Goal: Task Accomplishment & Management: Use online tool/utility

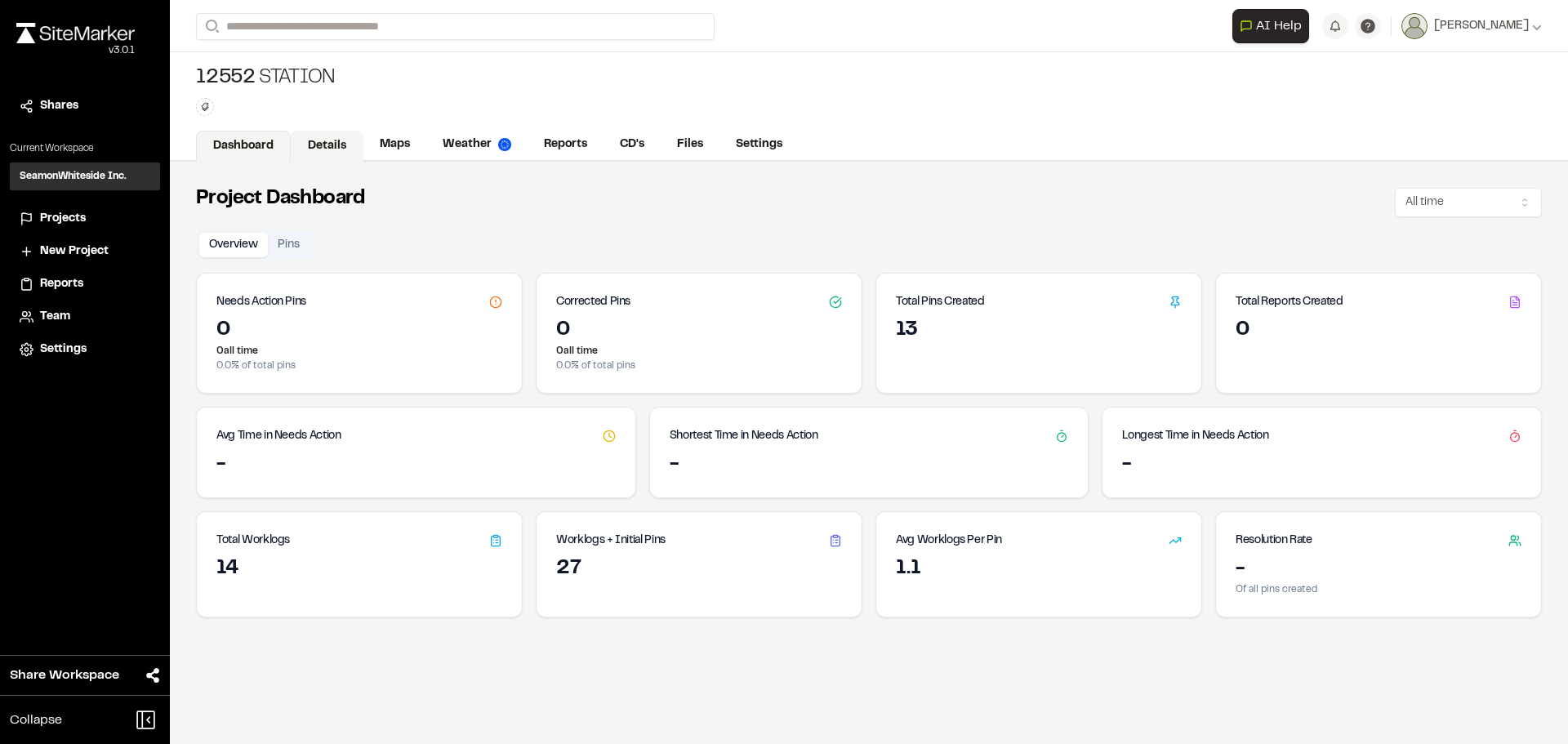
click at [328, 150] on link "Details" at bounding box center [327, 147] width 73 height 31
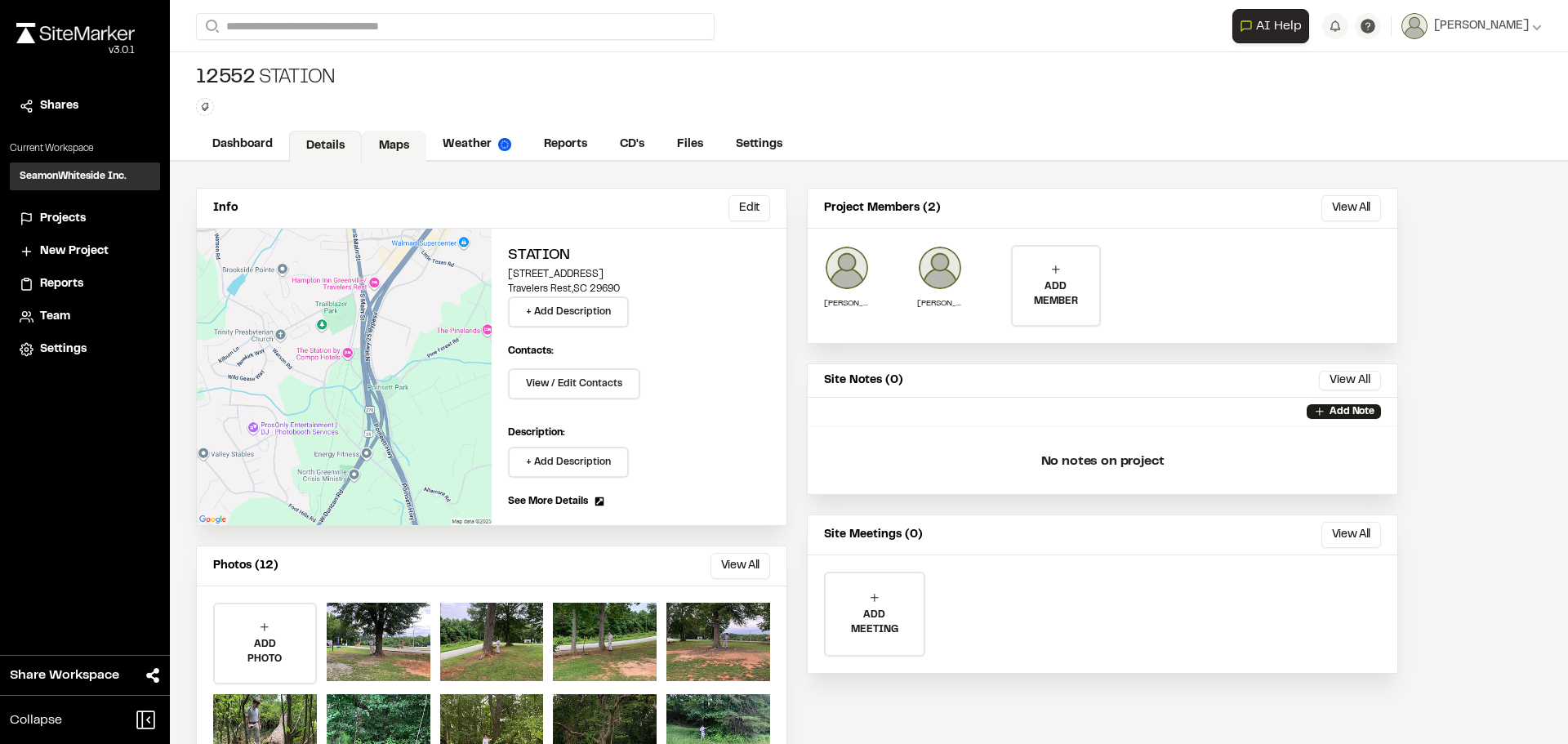
click at [382, 140] on link "Maps" at bounding box center [394, 147] width 65 height 31
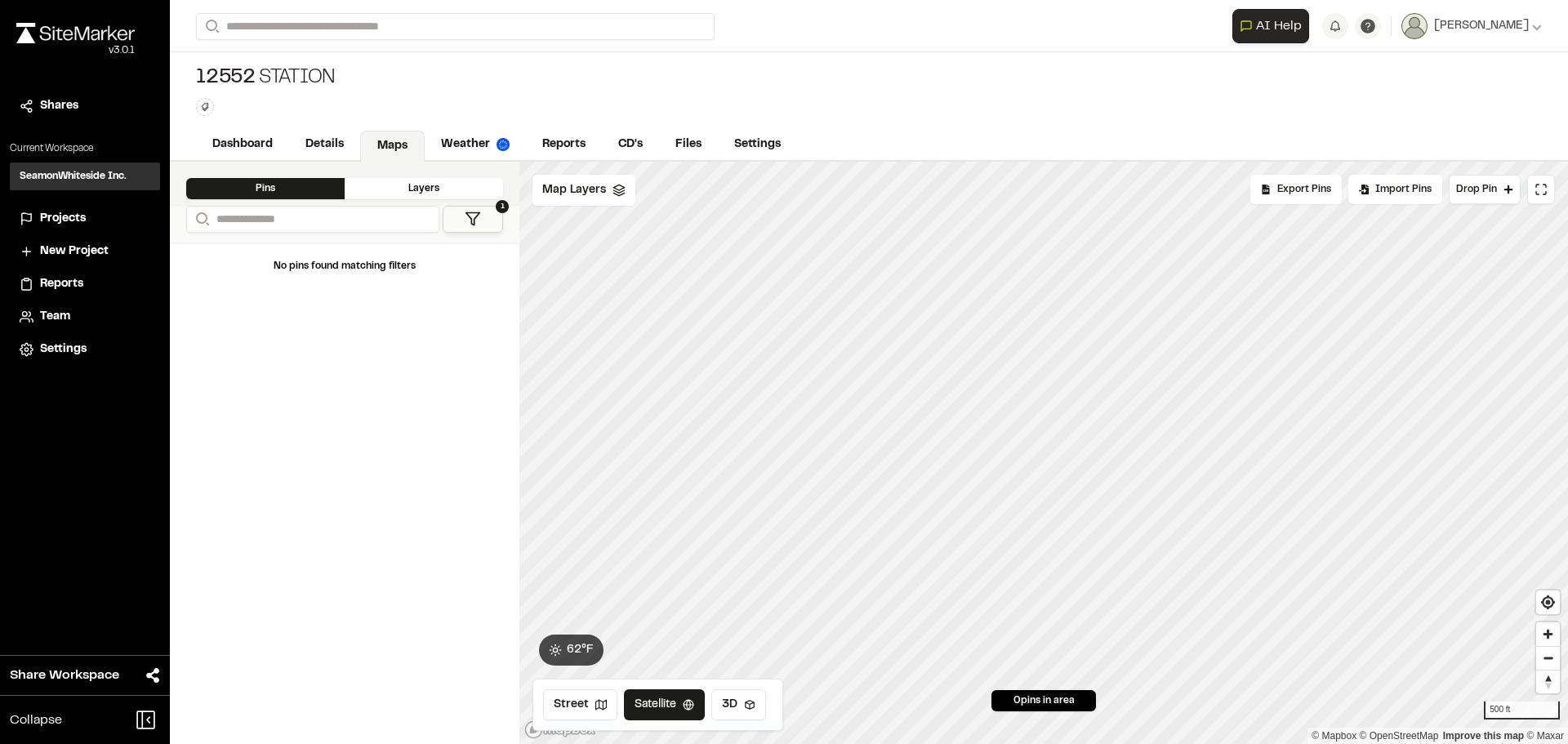
click at [438, 195] on div "Layers" at bounding box center [423, 189] width 158 height 22
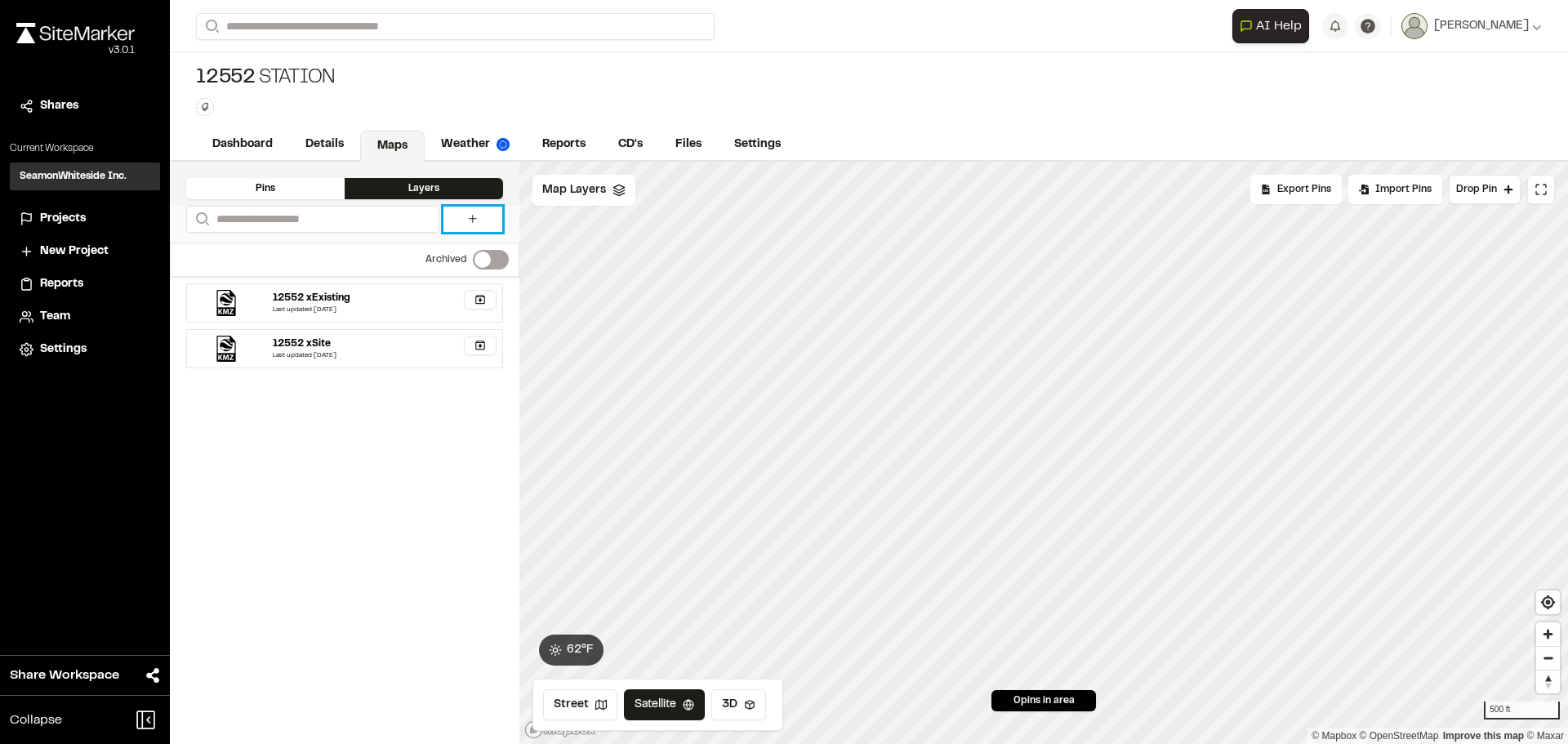
click at [467, 217] on icon at bounding box center [472, 218] width 13 height 13
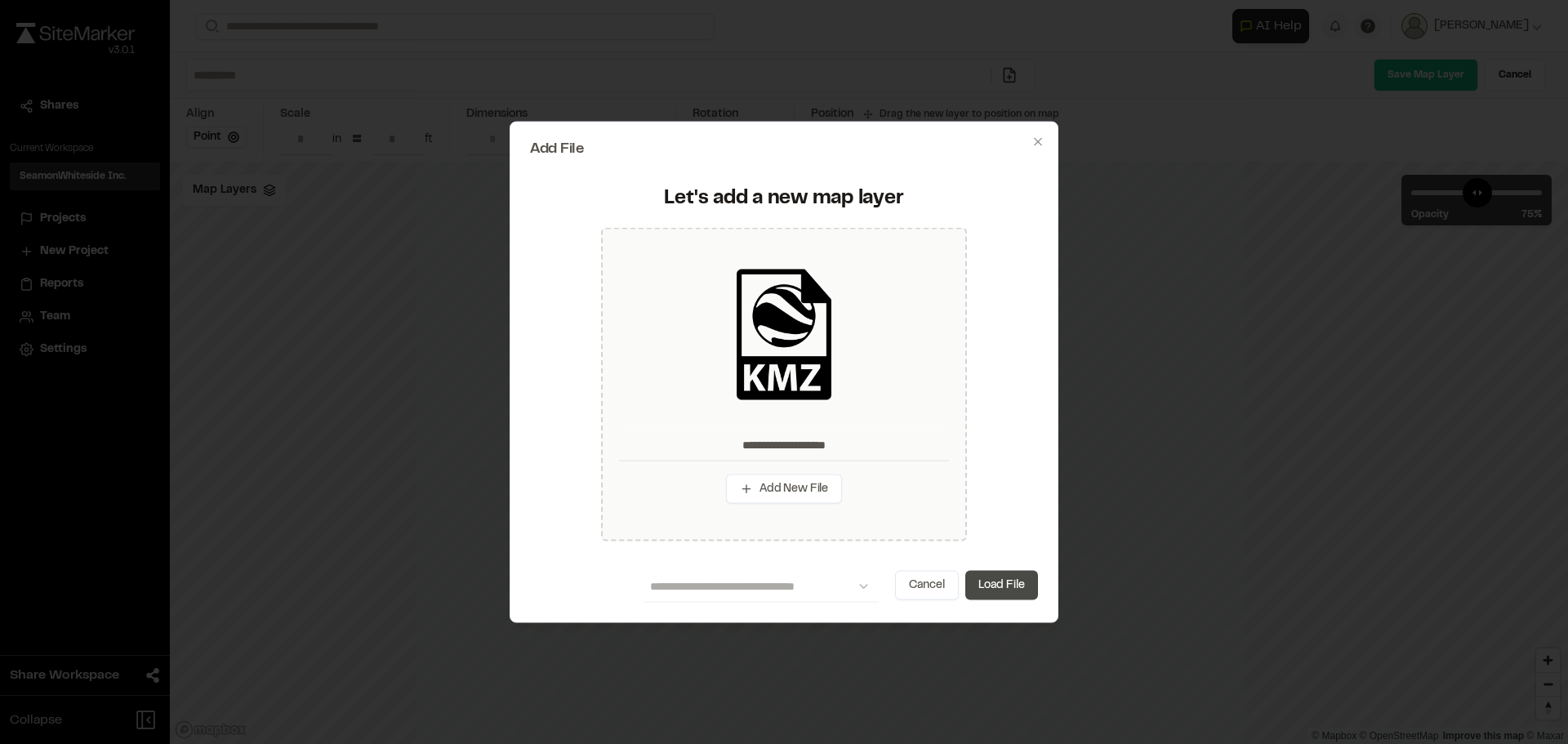
click at [1014, 587] on button "Load File" at bounding box center [1001, 586] width 73 height 30
type input "**********"
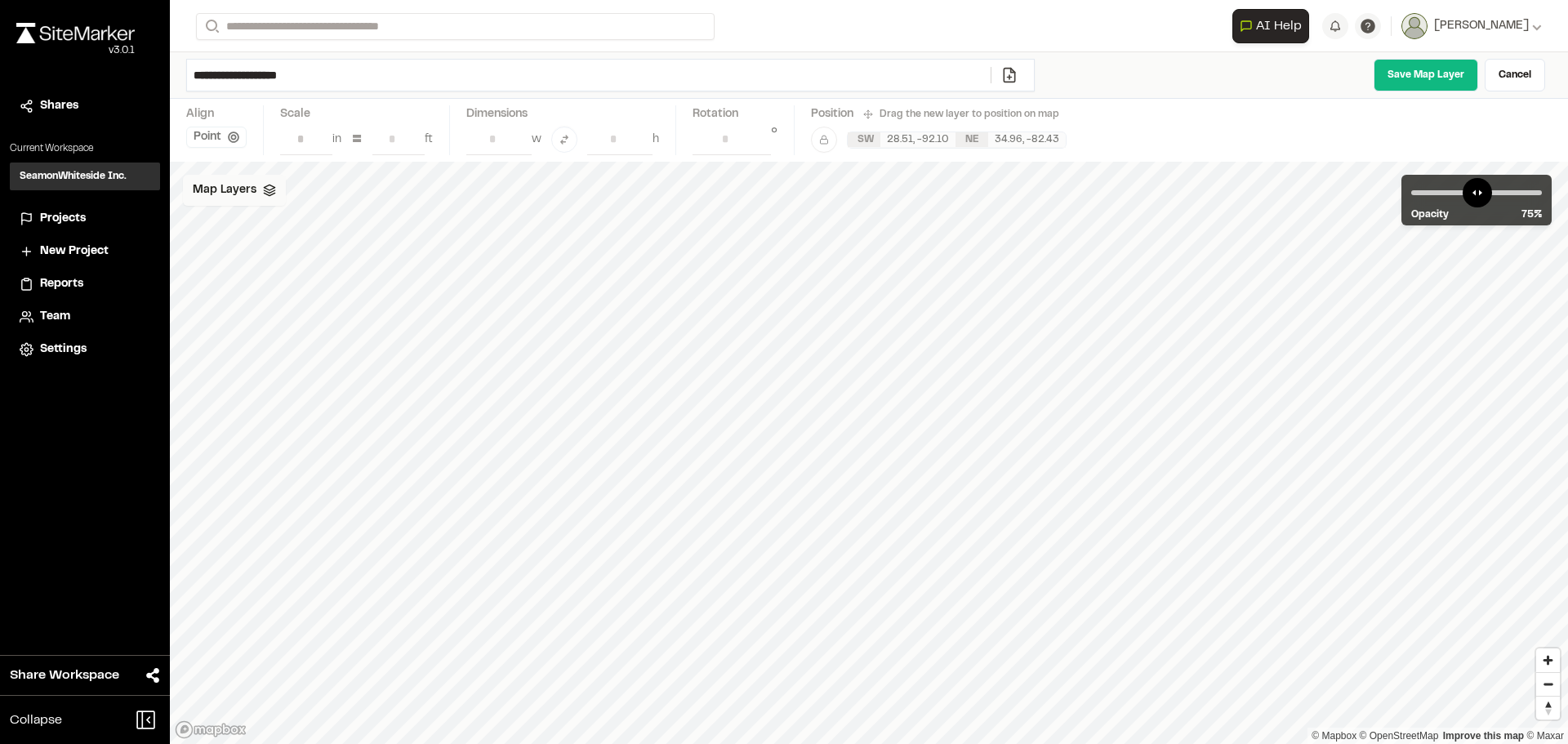
click at [251, 191] on span "Map Layers" at bounding box center [224, 190] width 64 height 18
click at [403, 191] on polyline at bounding box center [399, 192] width 7 height 3
click at [267, 195] on polyline at bounding box center [269, 194] width 11 height 2
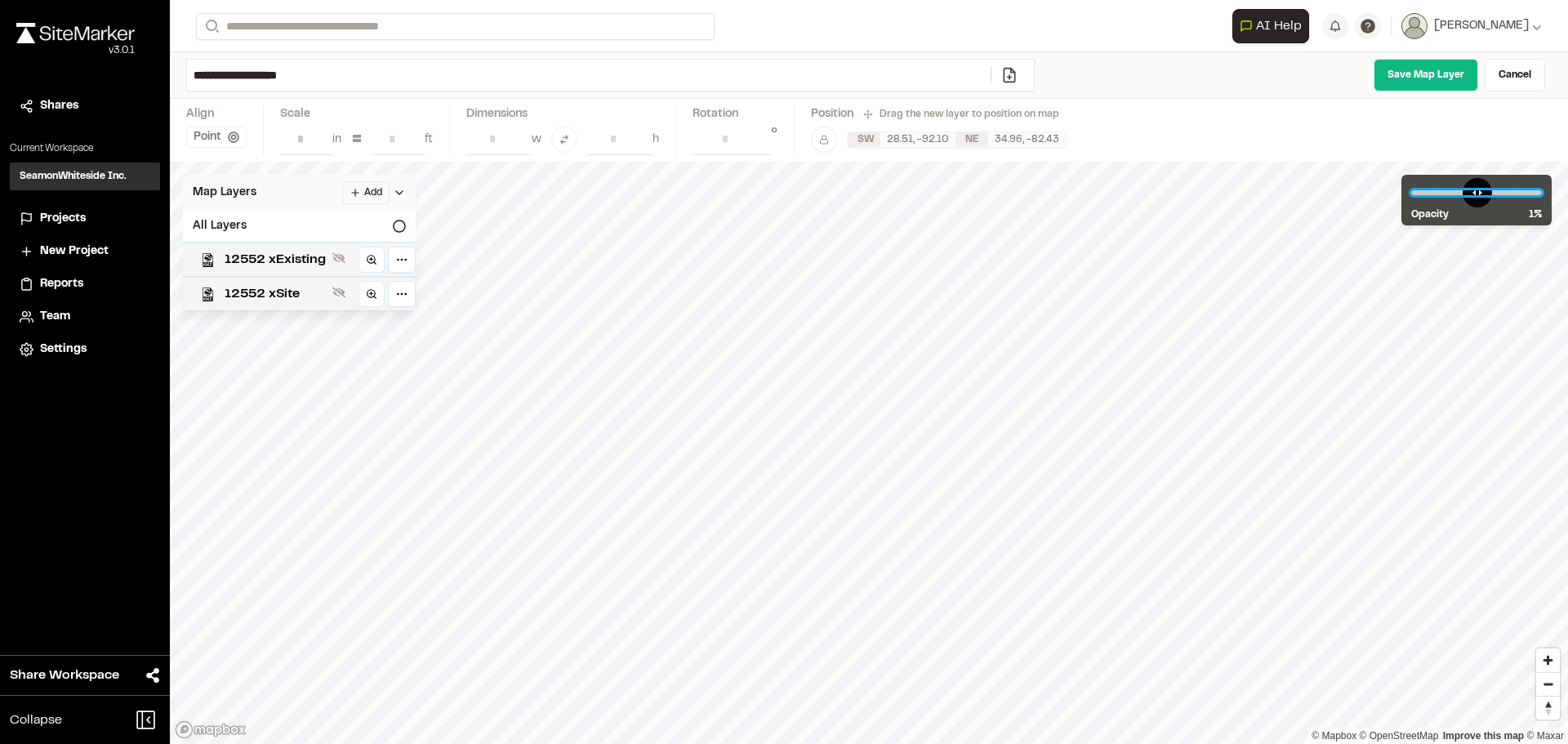
drag, startPoint x: 1501, startPoint y: 193, endPoint x: 1371, endPoint y: 192, distance: 130.0
click at [1411, 192] on input "range" at bounding box center [1475, 192] width 131 height 5
drag, startPoint x: 1428, startPoint y: 191, endPoint x: 1567, endPoint y: 202, distance: 139.4
click at [1541, 195] on input "range" at bounding box center [1475, 192] width 131 height 5
drag, startPoint x: 1528, startPoint y: 194, endPoint x: 1312, endPoint y: 194, distance: 216.0
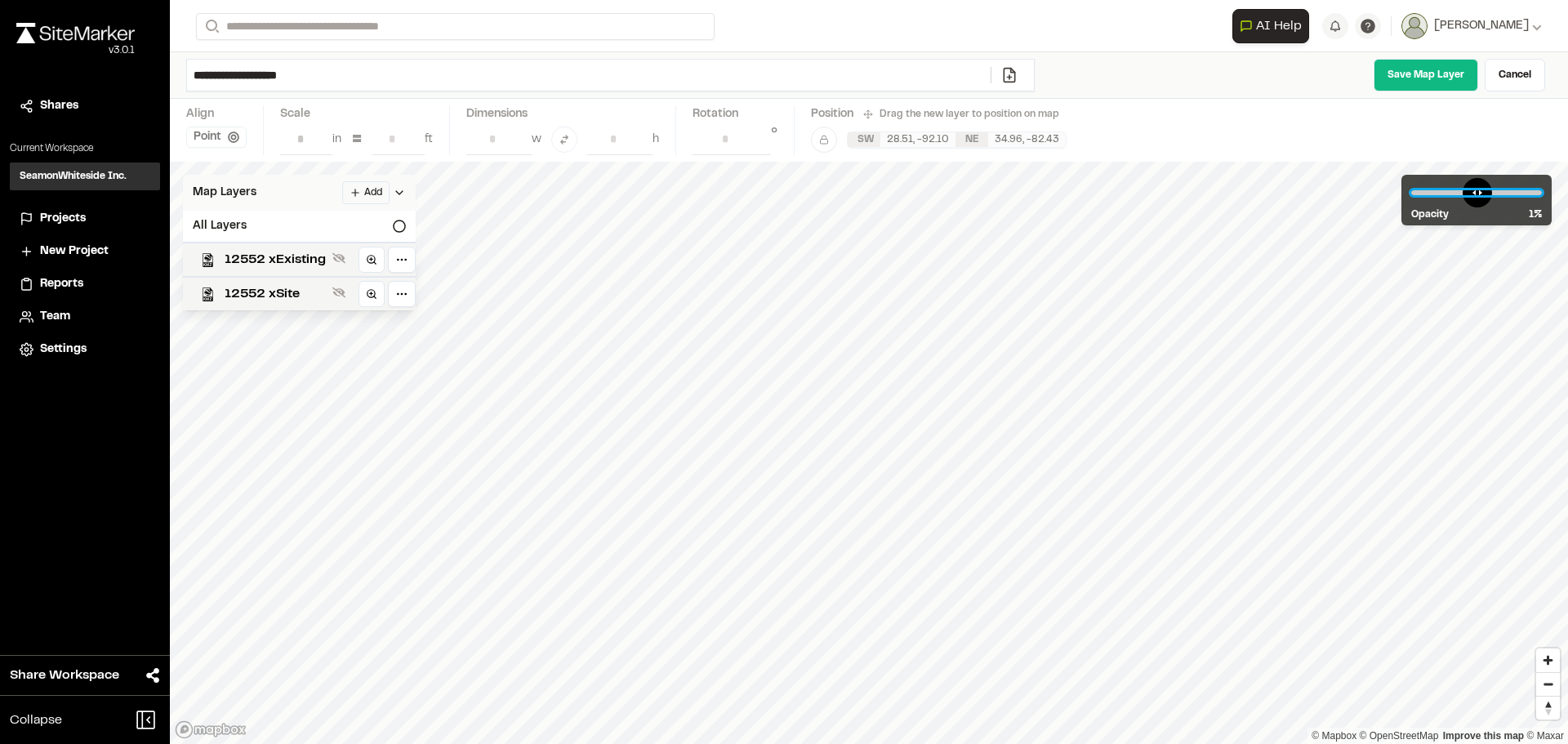
click at [1411, 194] on input "range" at bounding box center [1475, 192] width 131 height 5
drag, startPoint x: 1419, startPoint y: 186, endPoint x: 1567, endPoint y: 191, distance: 148.1
click at [1541, 191] on input "range" at bounding box center [1475, 192] width 131 height 5
drag, startPoint x: 1529, startPoint y: 189, endPoint x: 1451, endPoint y: 199, distance: 78.6
click at [1451, 195] on input "range" at bounding box center [1475, 192] width 131 height 5
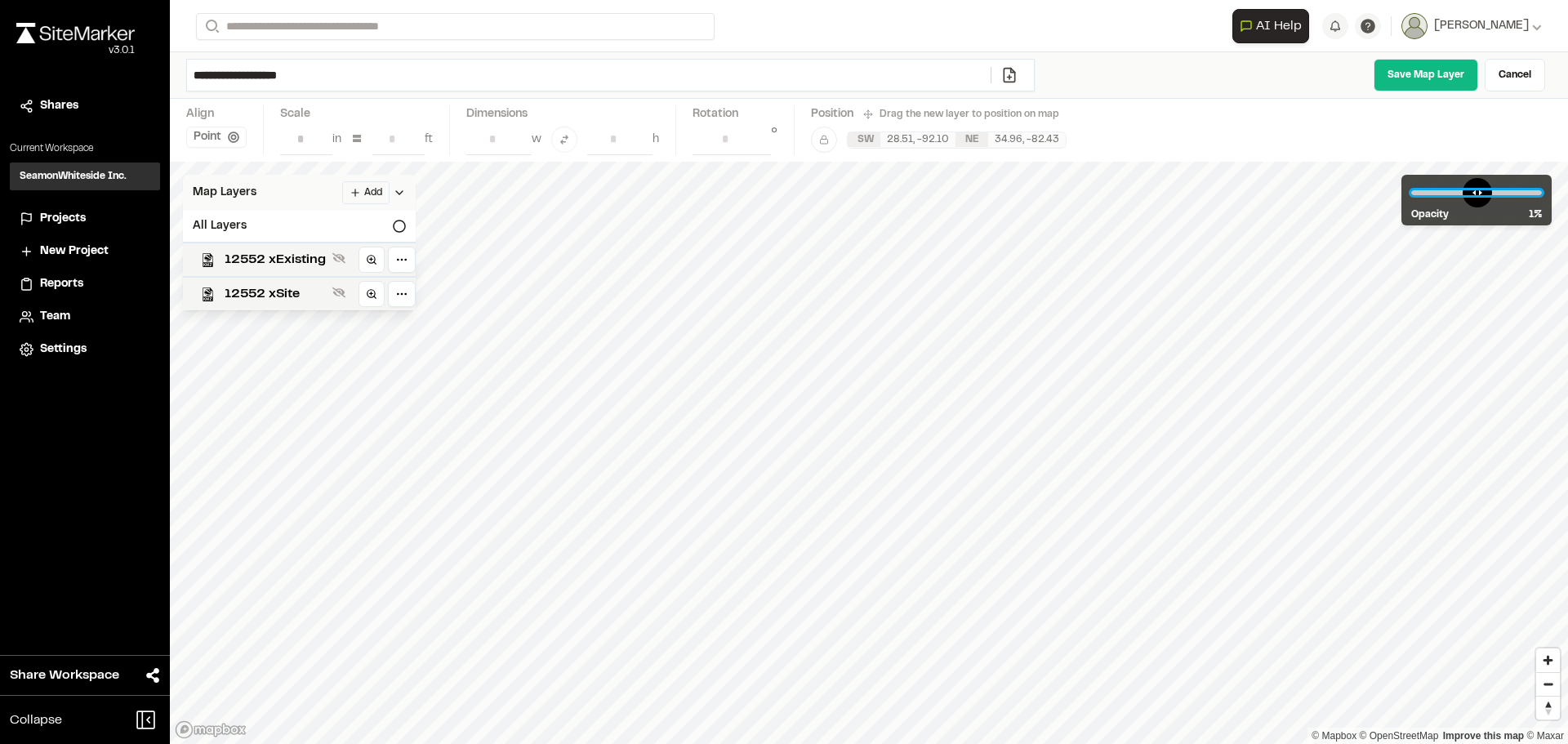
drag, startPoint x: 1413, startPoint y: 194, endPoint x: 1367, endPoint y: 198, distance: 46.2
click at [1411, 195] on input "range" at bounding box center [1475, 192] width 131 height 5
drag, startPoint x: 1420, startPoint y: 194, endPoint x: 1567, endPoint y: 198, distance: 147.1
click at [1541, 195] on input "range" at bounding box center [1475, 192] width 131 height 5
drag, startPoint x: 1527, startPoint y: 188, endPoint x: 1337, endPoint y: 189, distance: 190.0
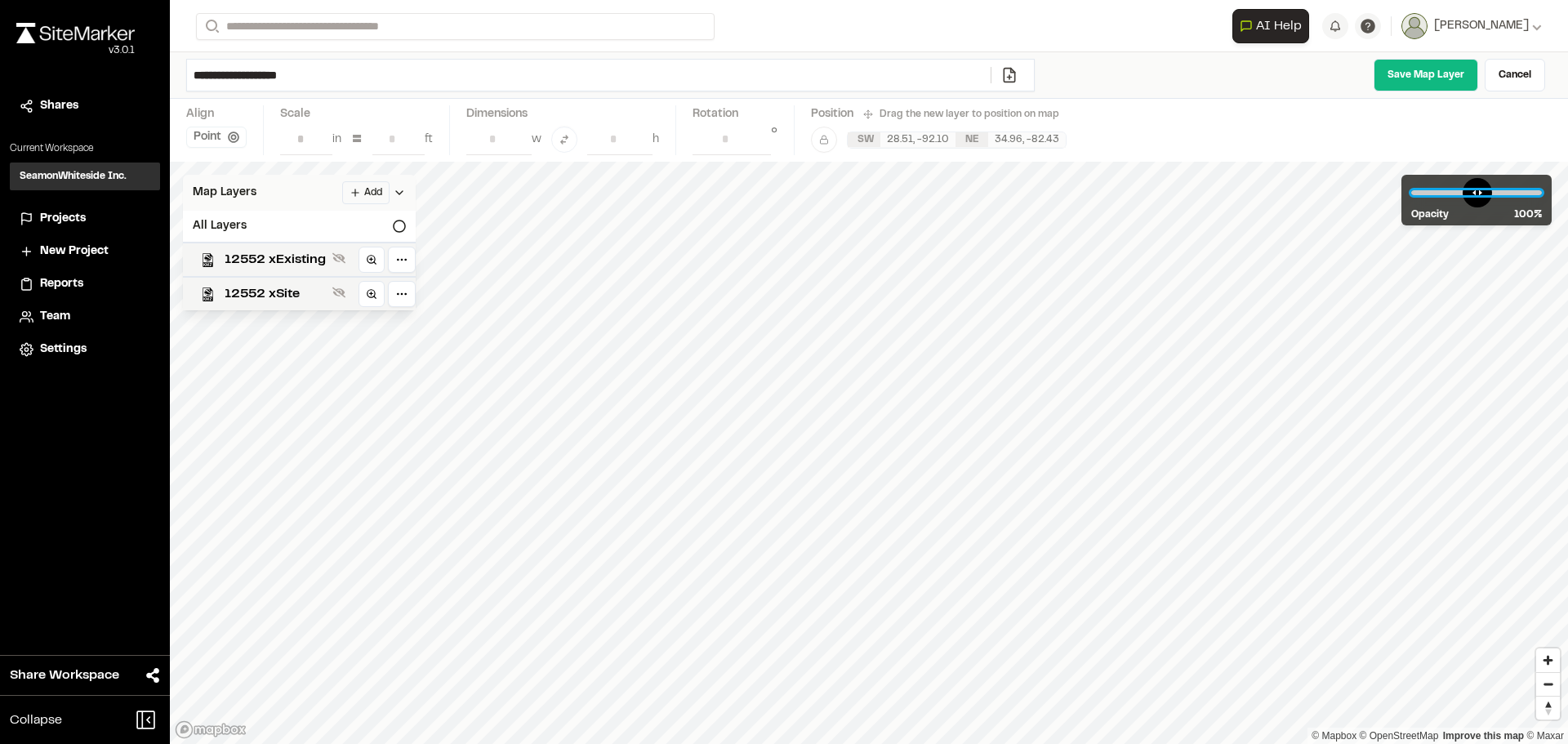
type input "*"
click at [1411, 190] on input "range" at bounding box center [1475, 192] width 131 height 5
click at [1517, 77] on link "Cancel" at bounding box center [1514, 75] width 60 height 32
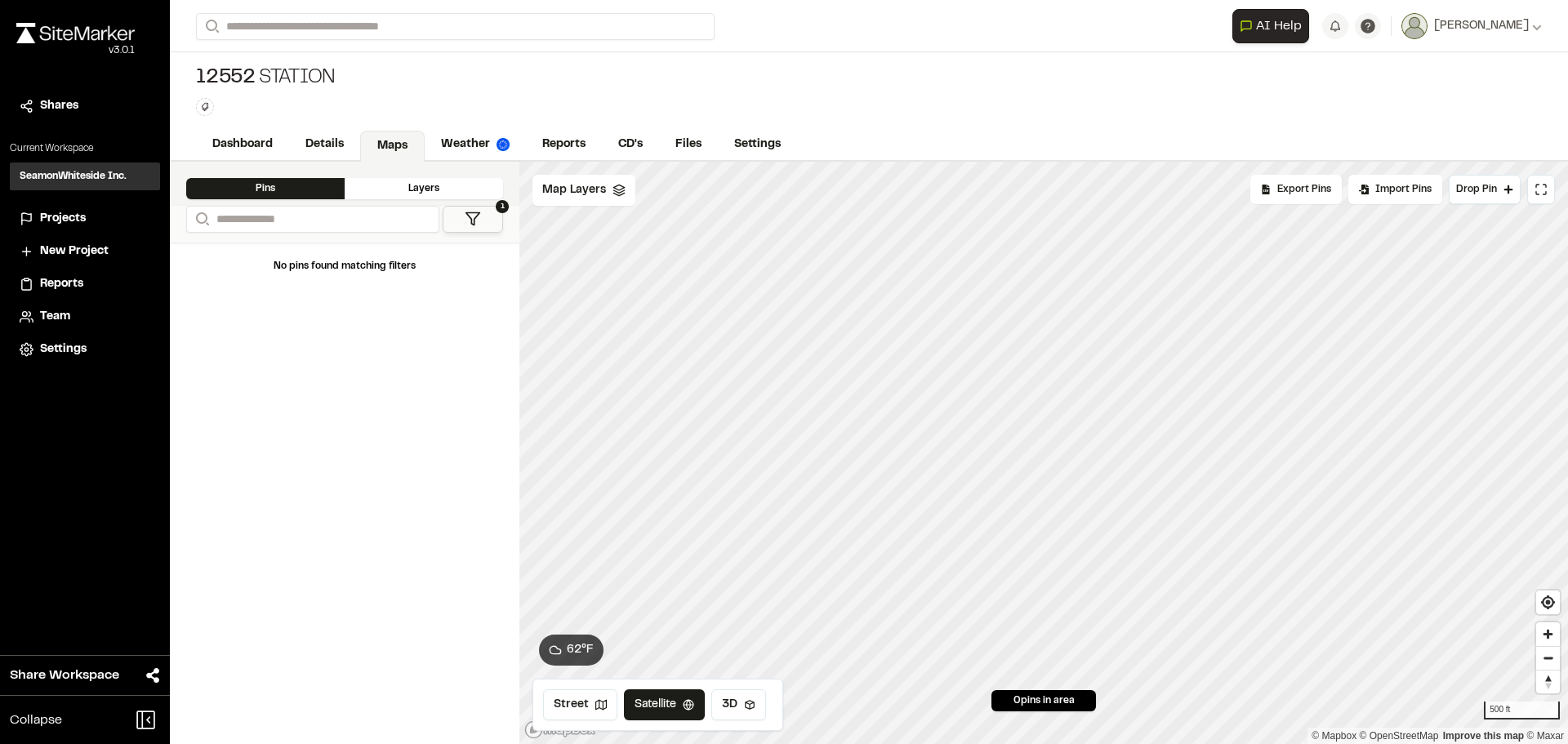
click at [489, 217] on button "1" at bounding box center [472, 218] width 60 height 27
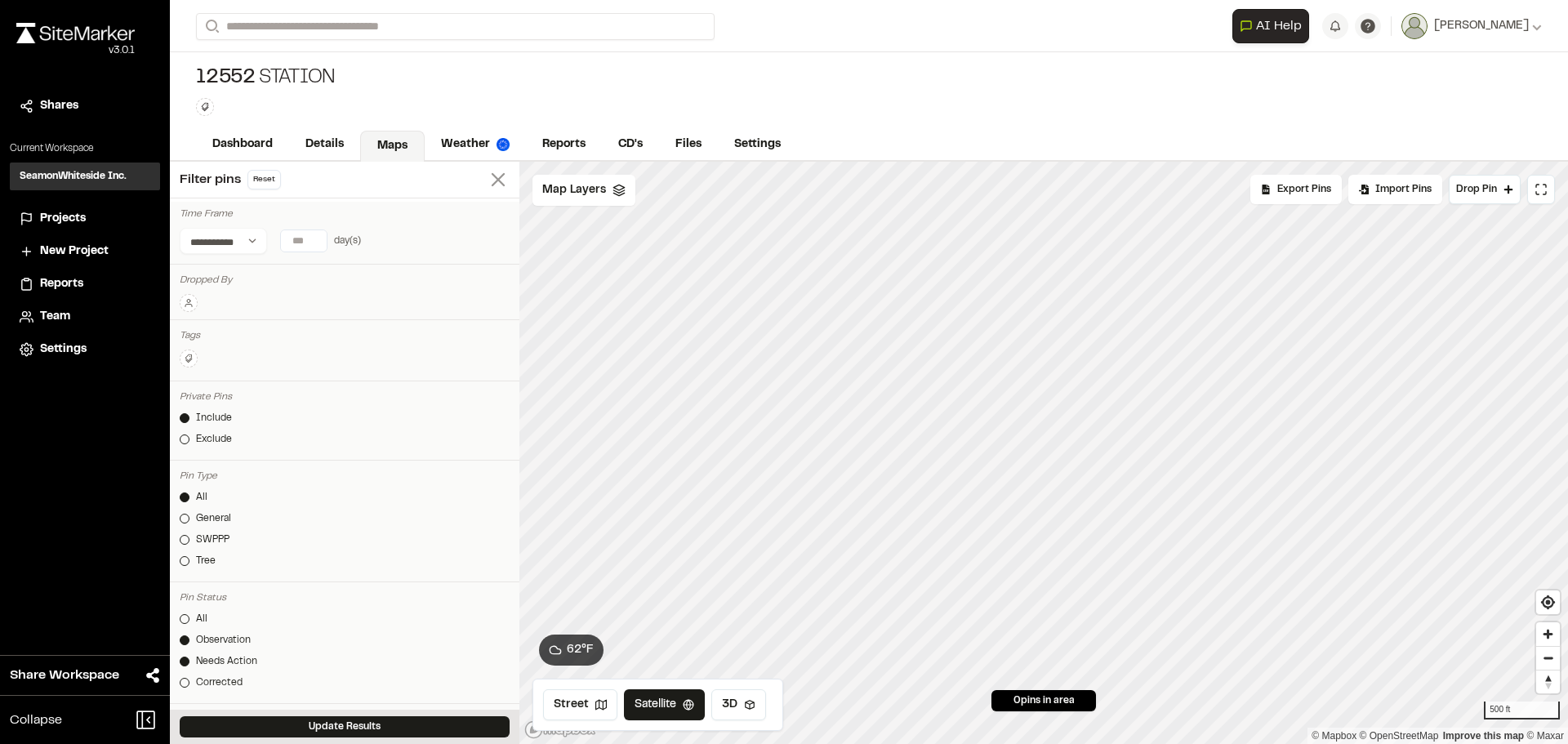
click at [486, 177] on icon at bounding box center [497, 179] width 23 height 23
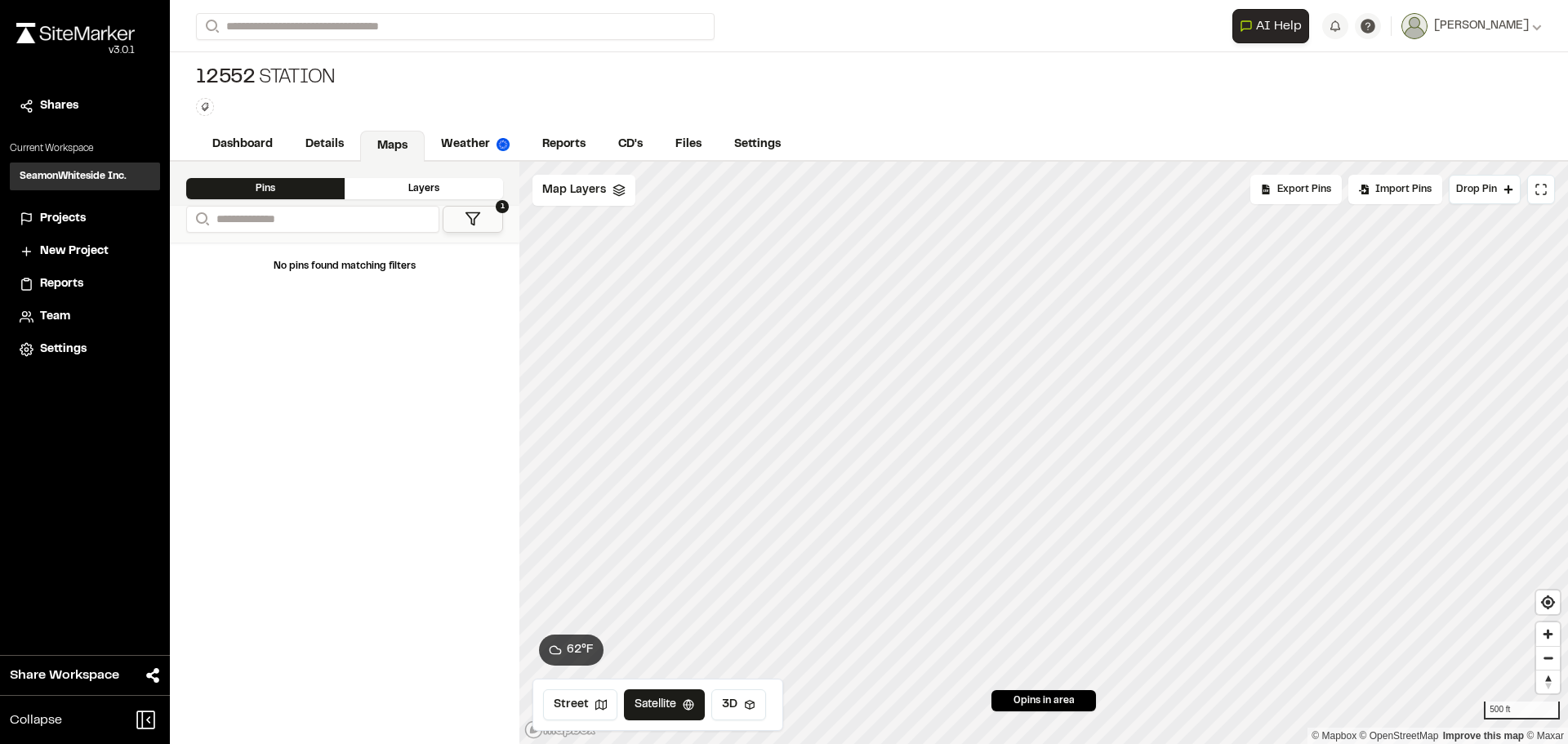
click at [438, 189] on div "Layers" at bounding box center [423, 189] width 158 height 22
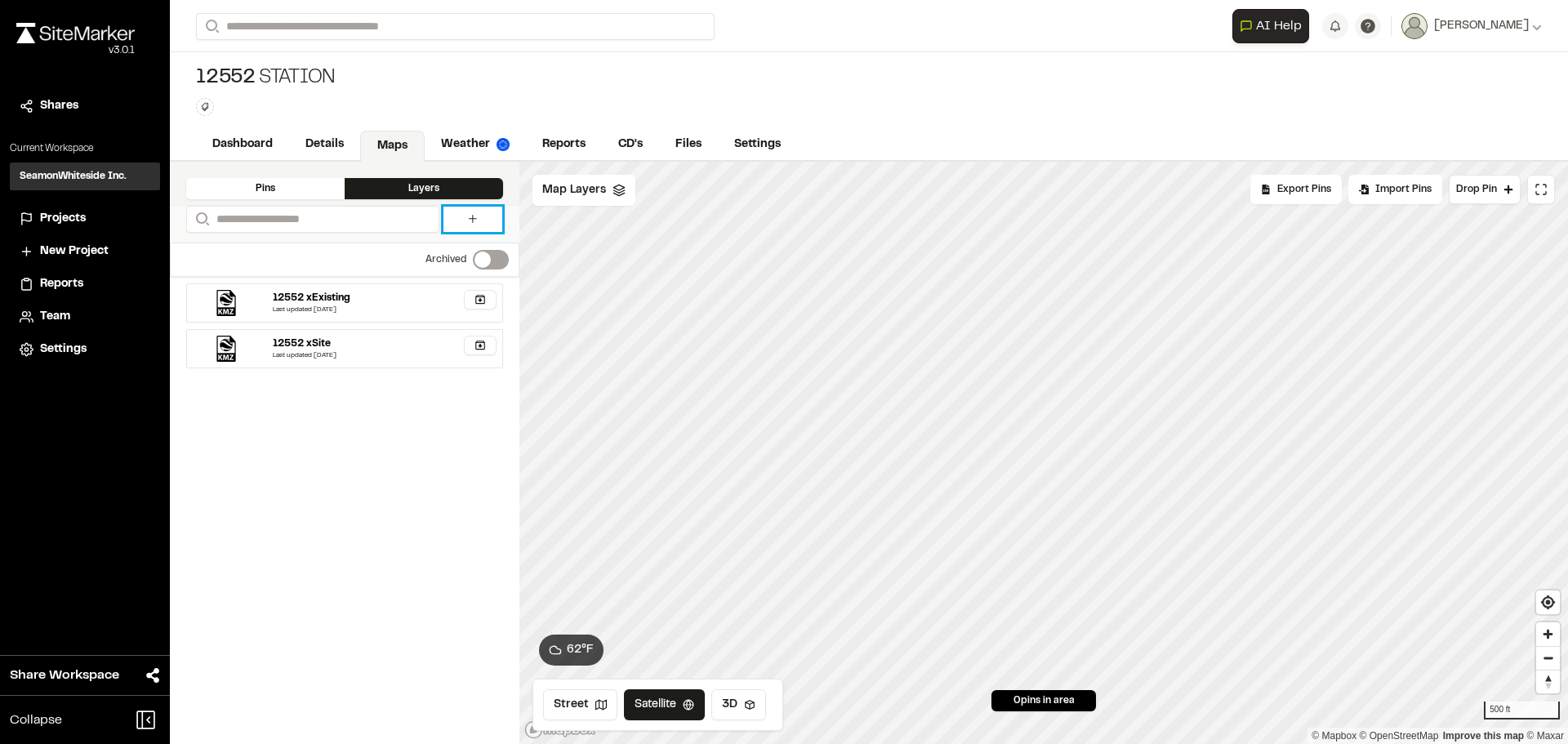
click at [477, 217] on icon at bounding box center [472, 218] width 13 height 13
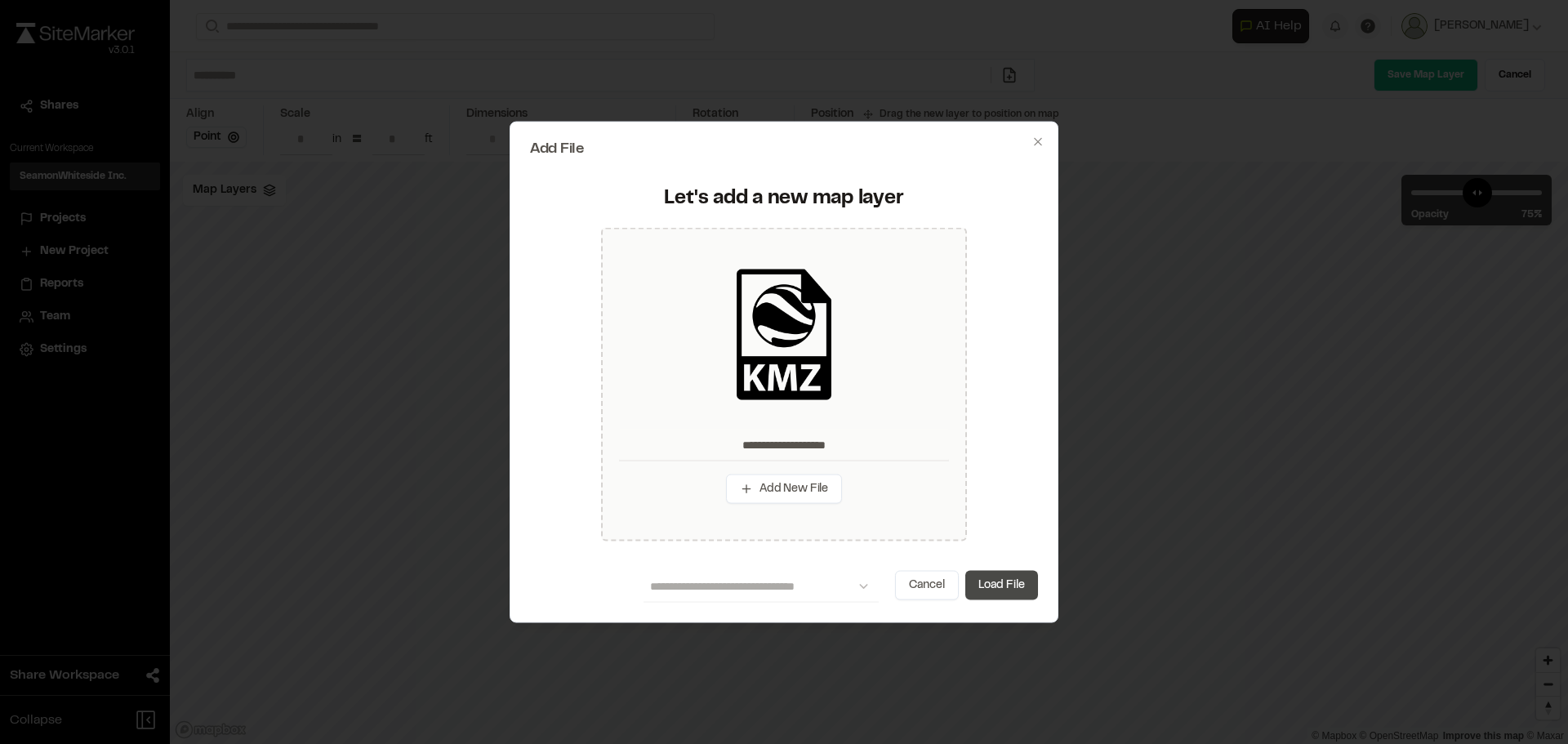
click at [1004, 583] on button "Load File" at bounding box center [1001, 586] width 73 height 30
type input "**********"
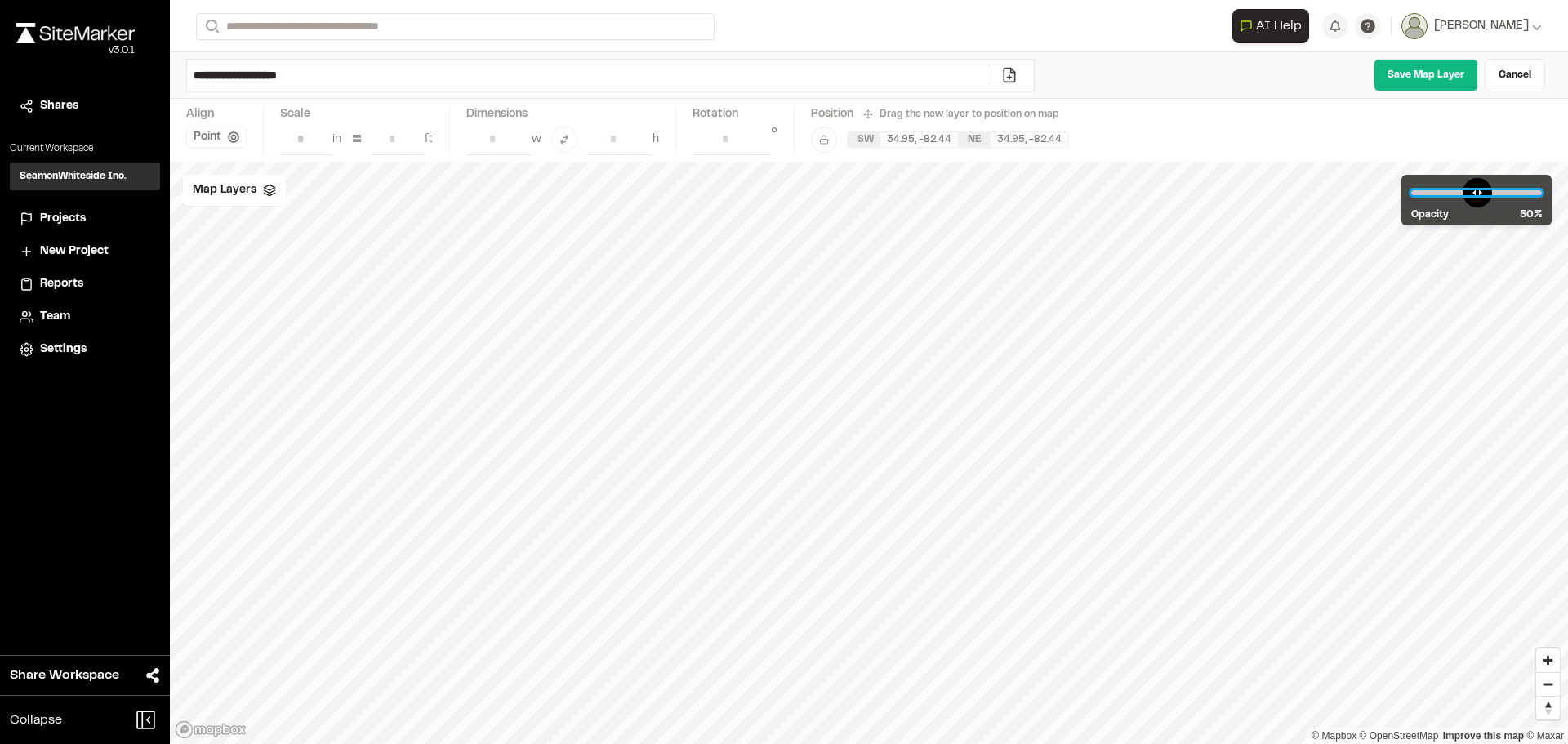
drag, startPoint x: 1502, startPoint y: 192, endPoint x: 1475, endPoint y: 195, distance: 27.2
type input "**"
click at [1475, 195] on input "range" at bounding box center [1475, 192] width 131 height 5
click at [1425, 74] on link "Save Map Layer" at bounding box center [1425, 75] width 104 height 32
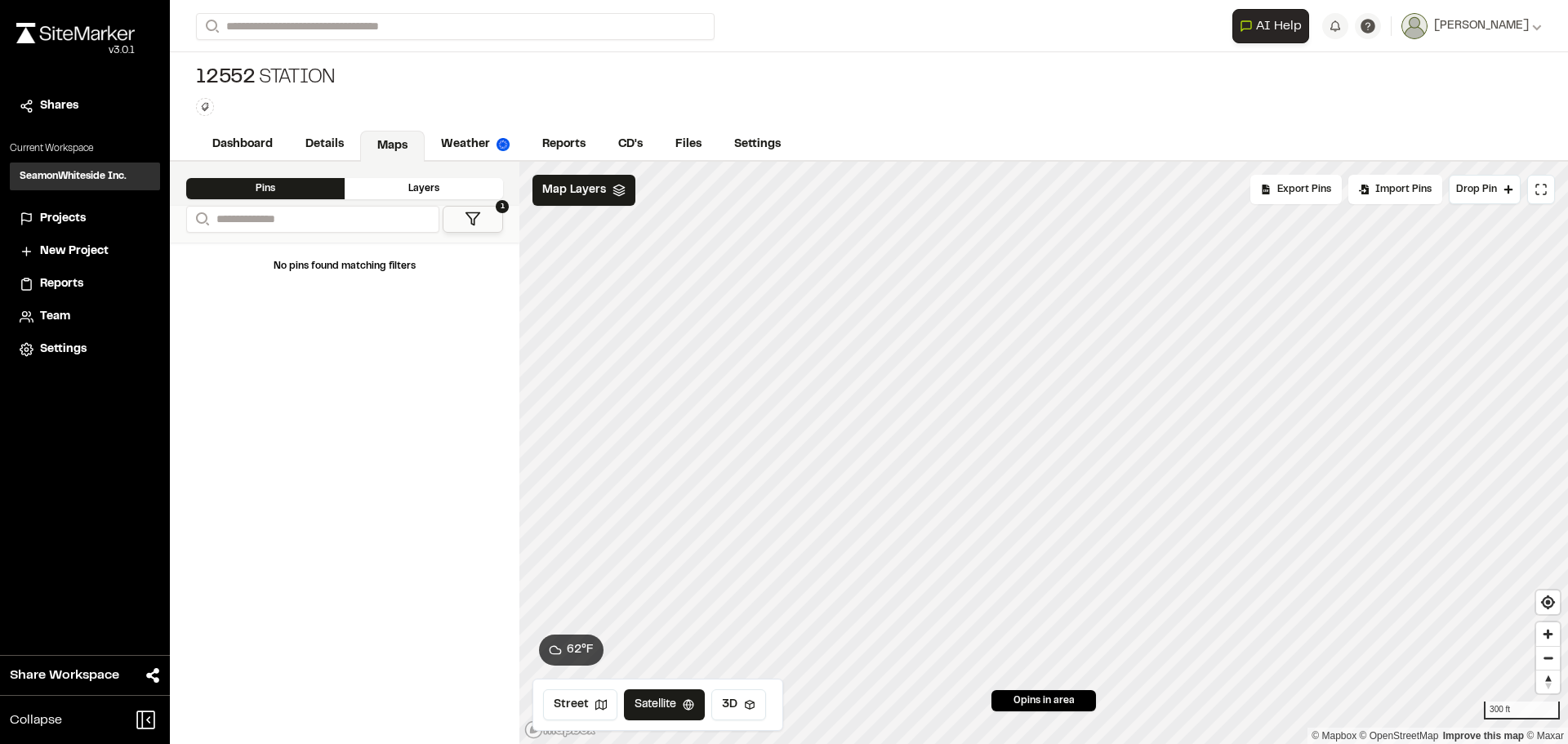
click at [433, 183] on div "Layers" at bounding box center [423, 189] width 158 height 22
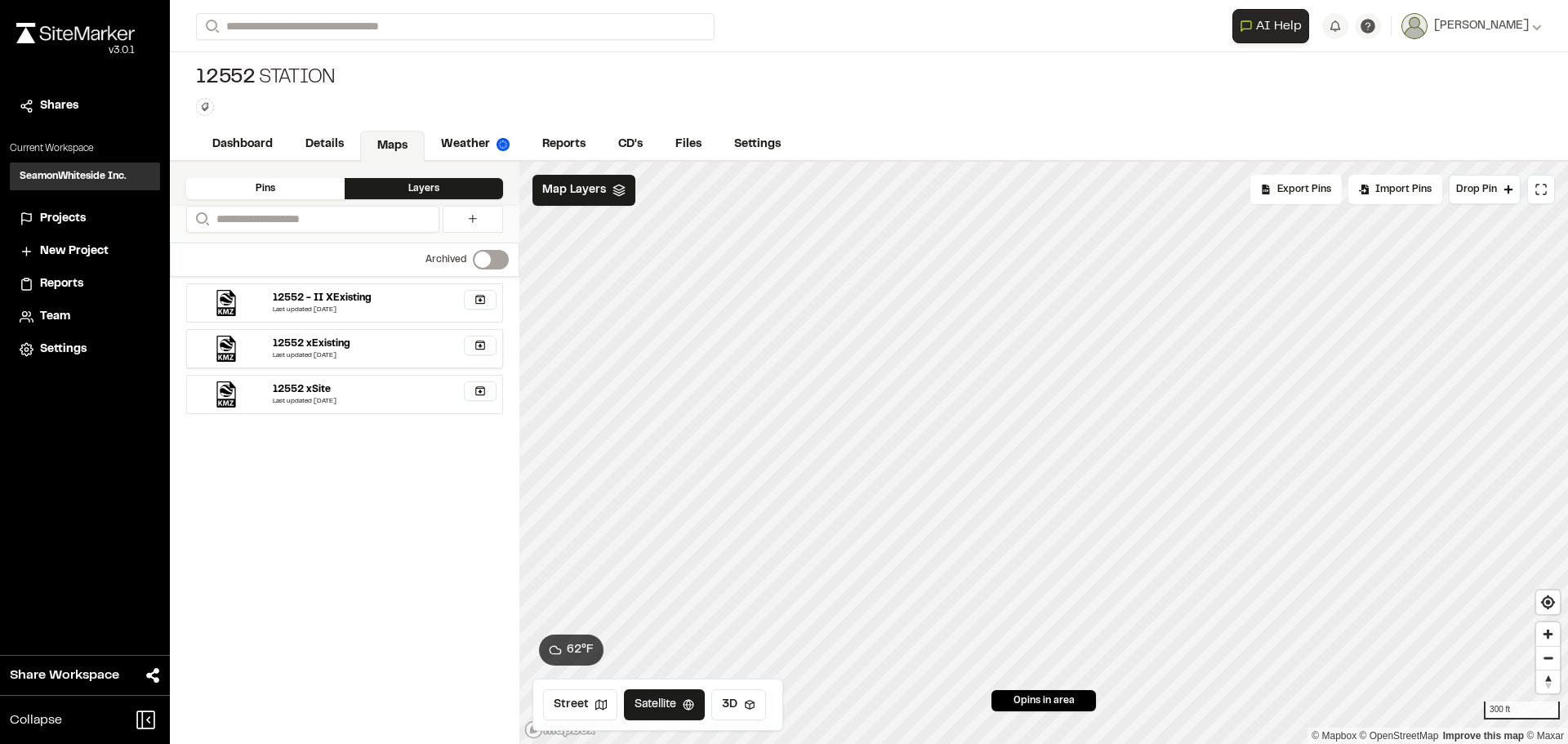
click at [379, 354] on div "Last updated [DATE]" at bounding box center [384, 356] width 223 height 10
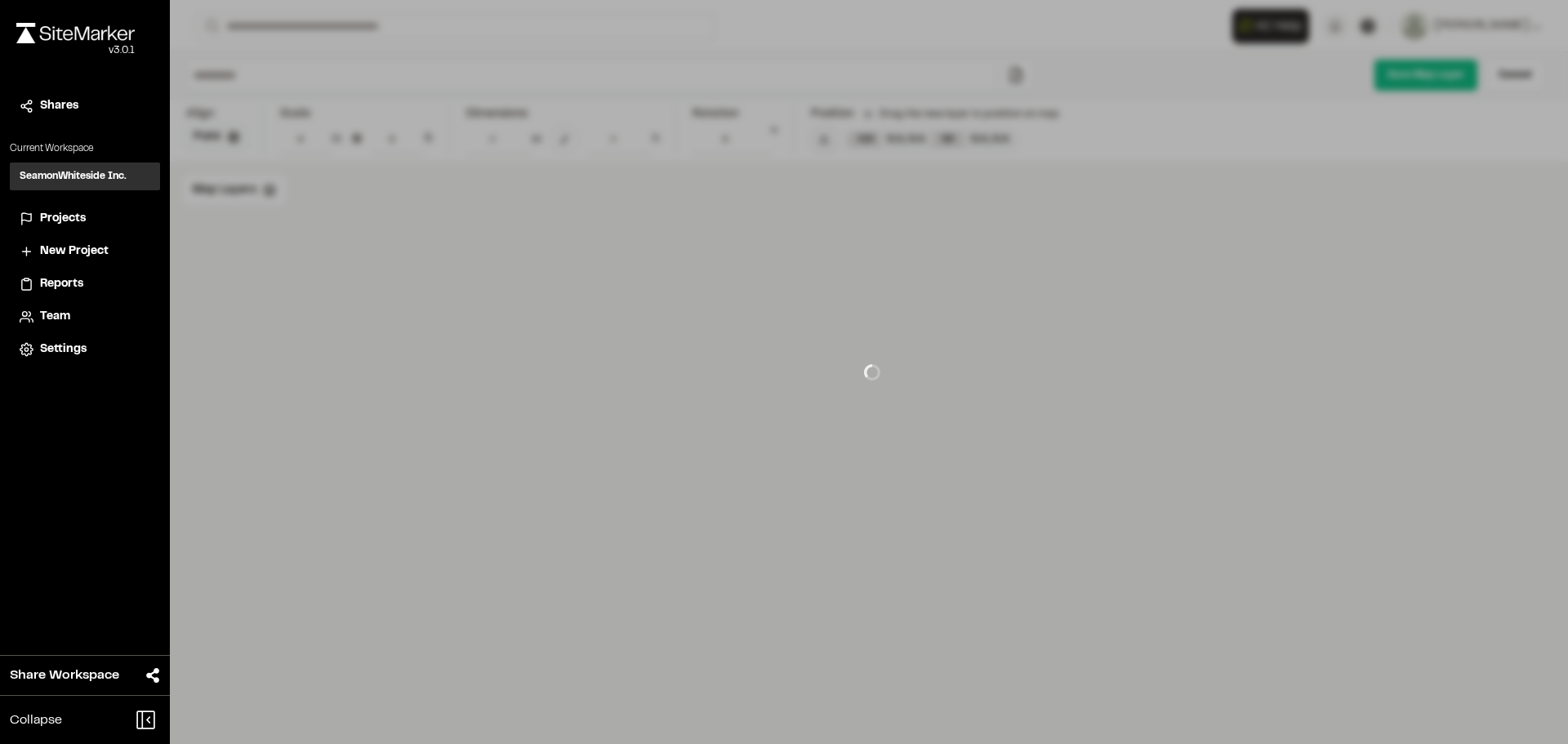
type input "**********"
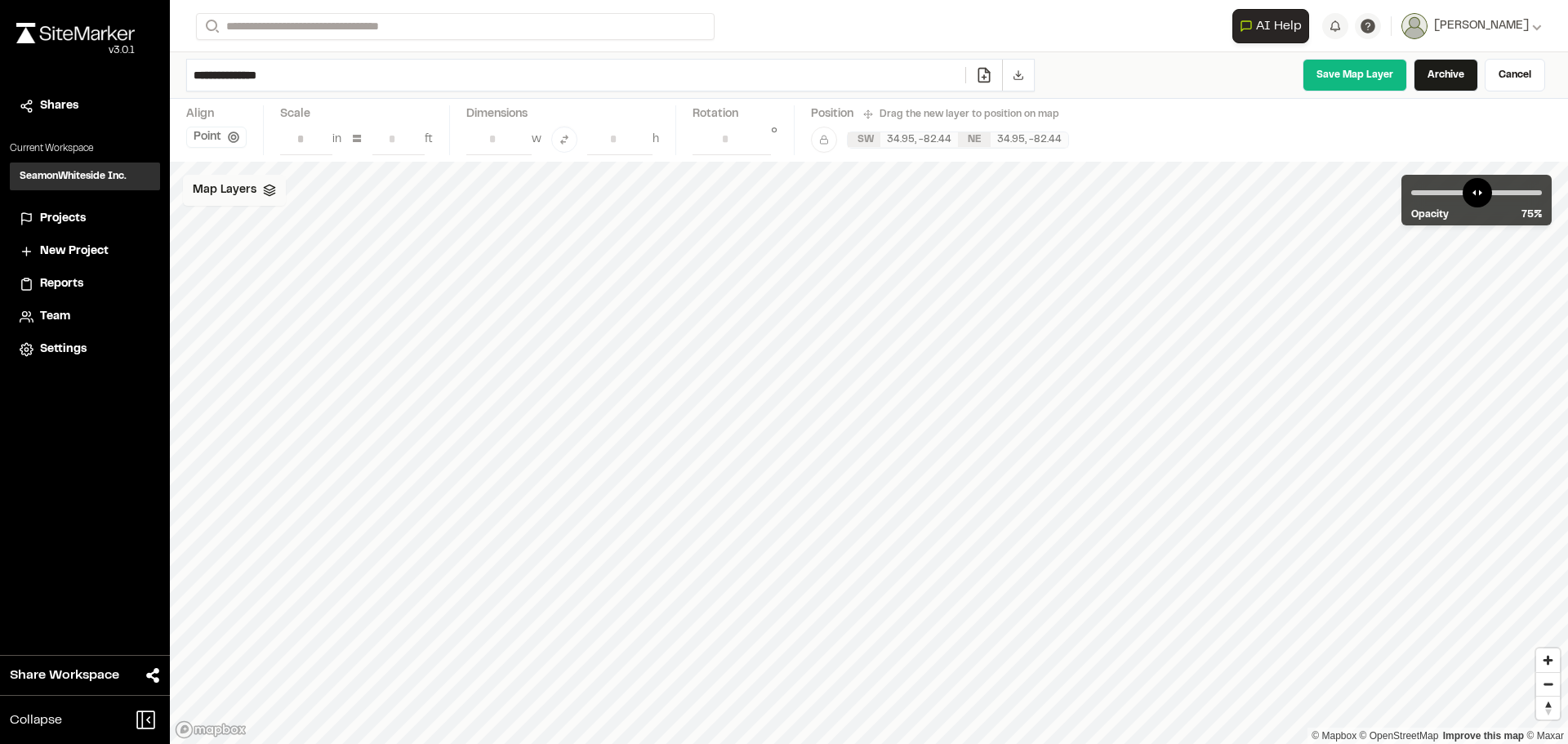
click at [237, 195] on span "Map Layers" at bounding box center [224, 190] width 64 height 18
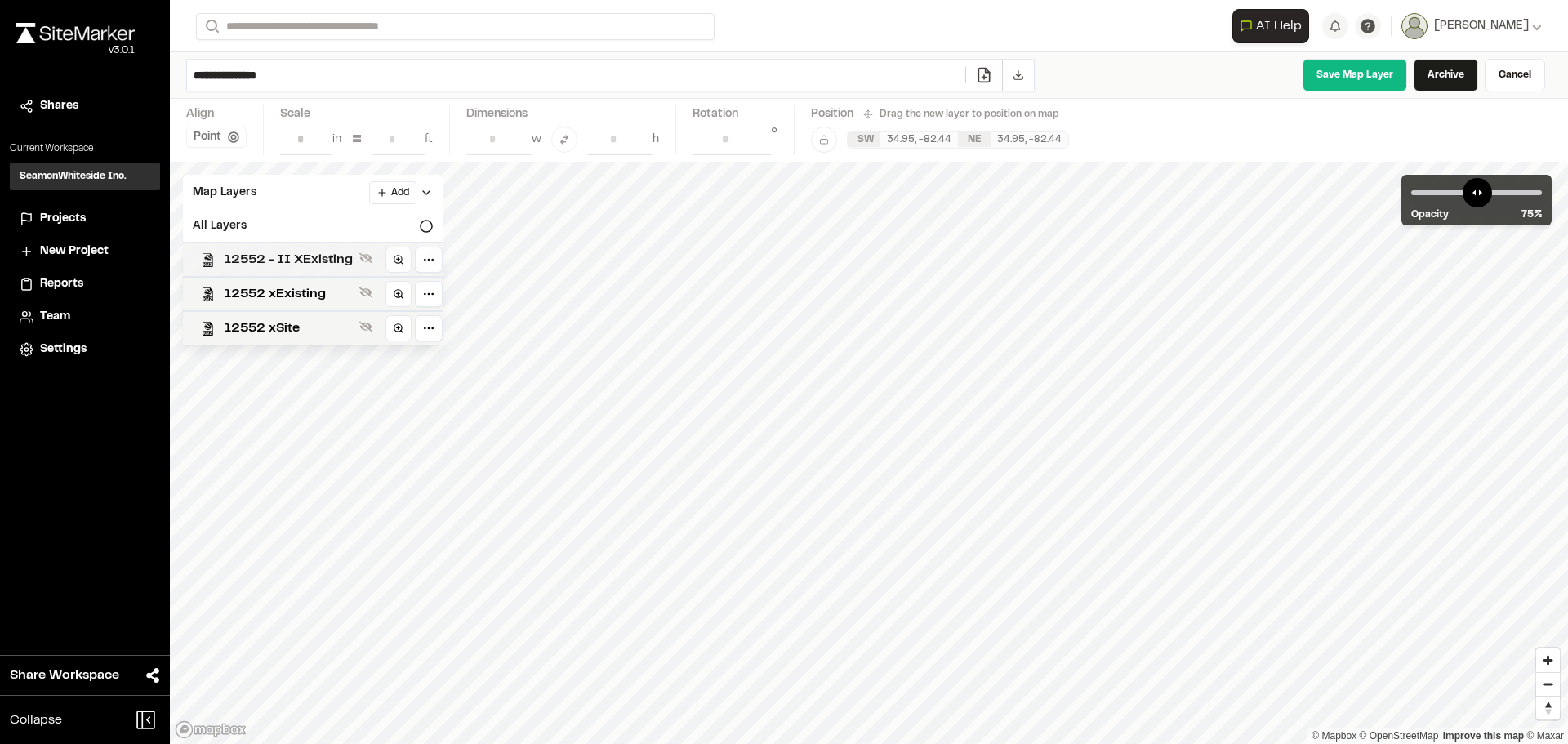
click at [311, 252] on span "12552 - II XExisting" at bounding box center [288, 260] width 128 height 20
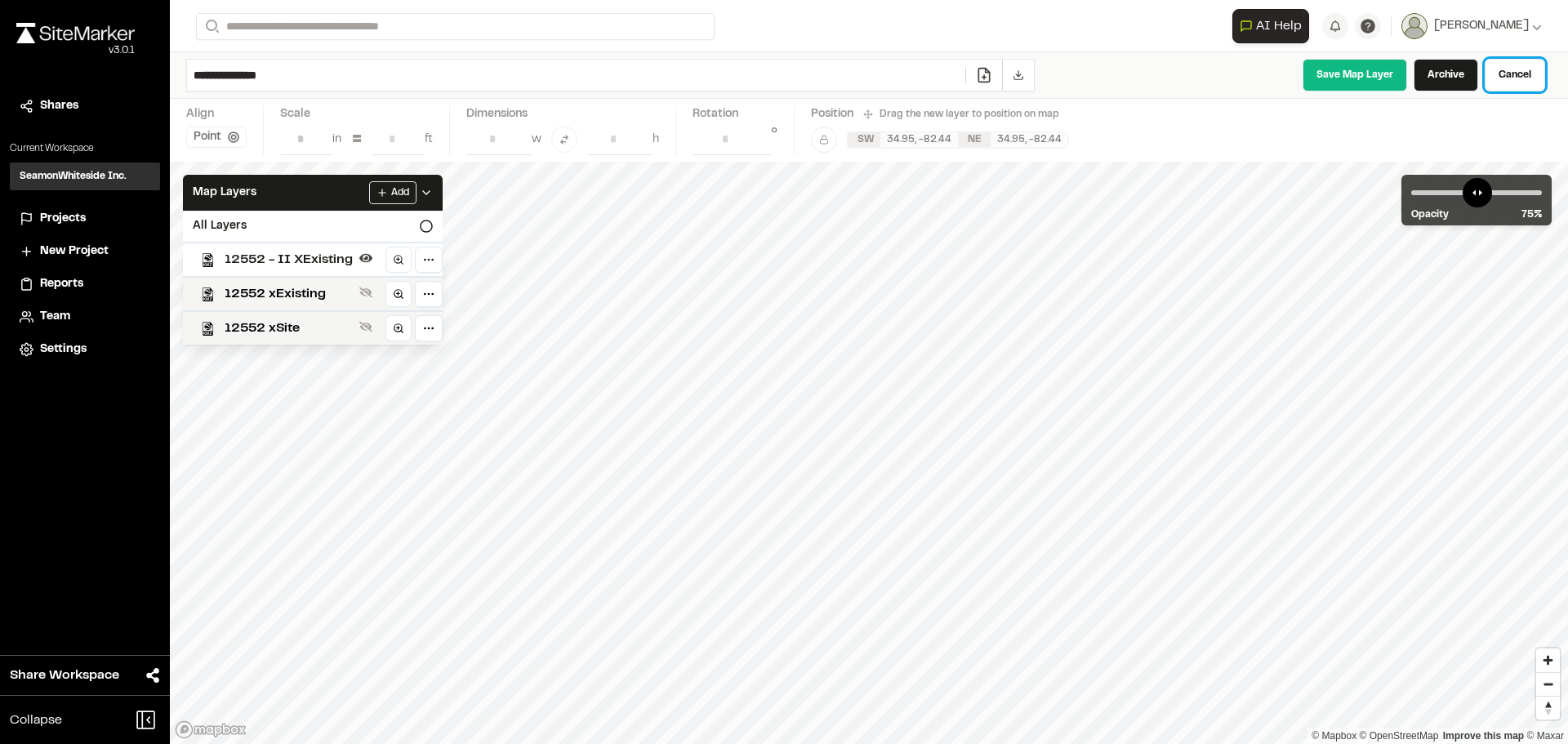
click at [1511, 79] on link "Cancel" at bounding box center [1514, 75] width 60 height 32
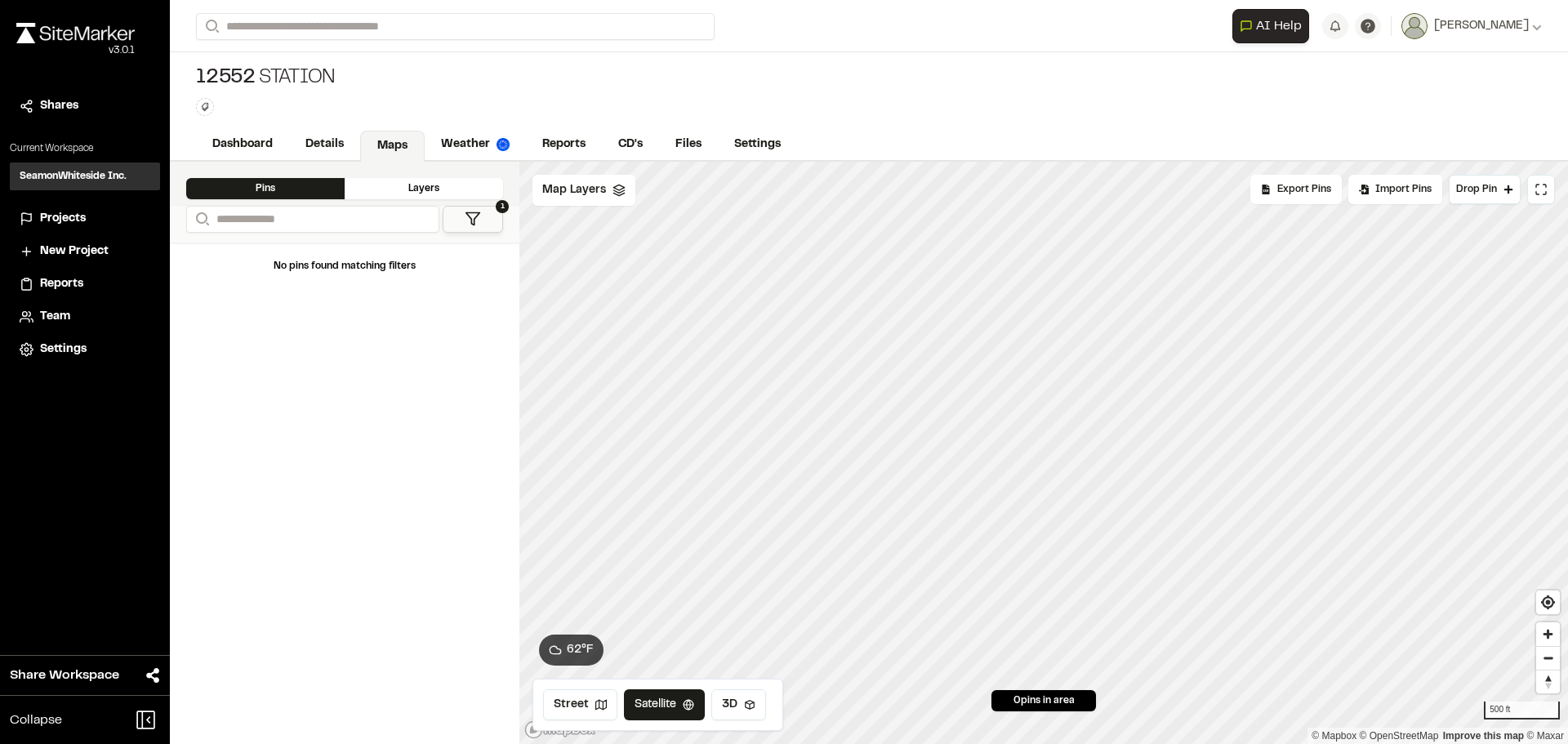
click at [458, 194] on div "Layers" at bounding box center [423, 189] width 158 height 22
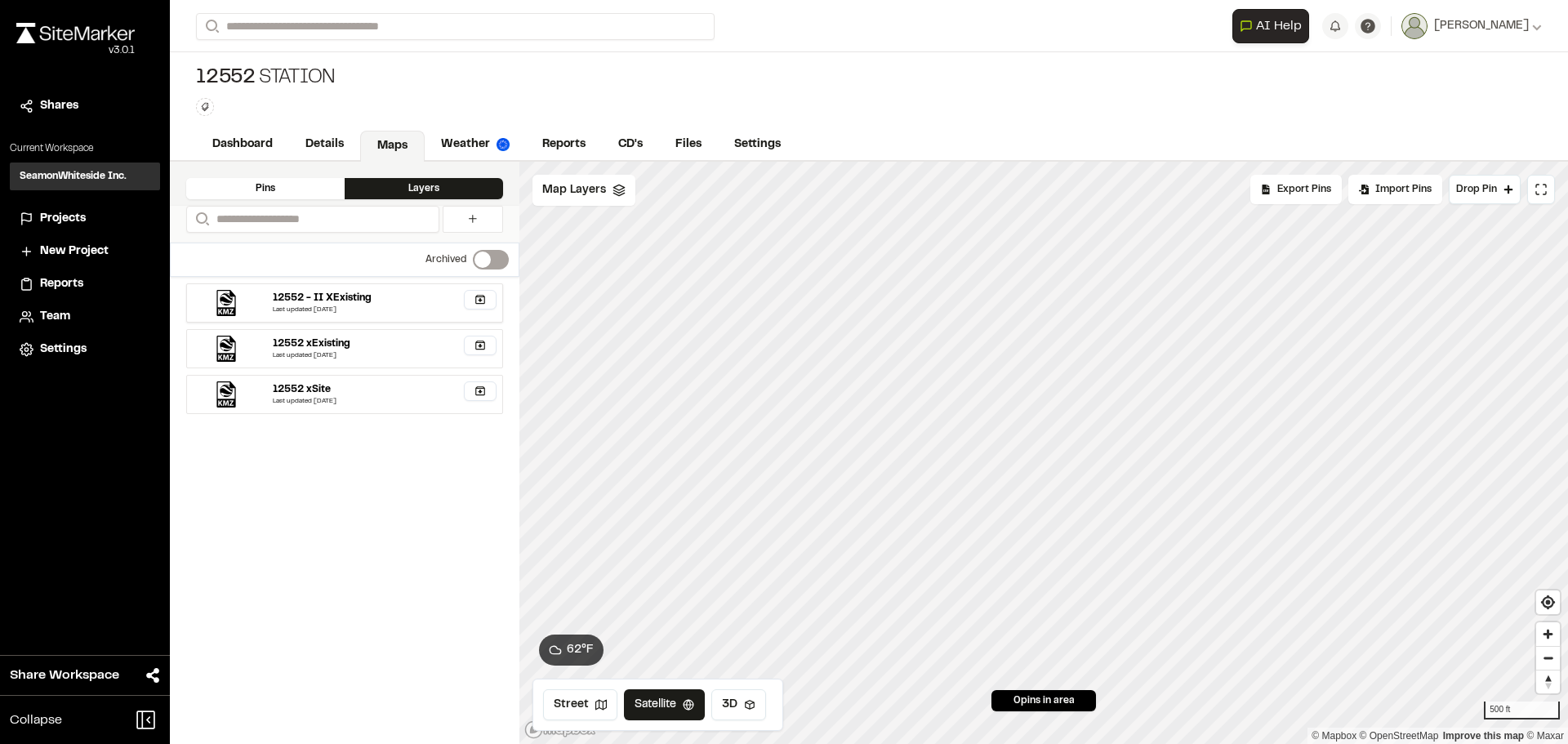
click at [382, 294] on div "12552 - II XExisting" at bounding box center [384, 297] width 223 height 15
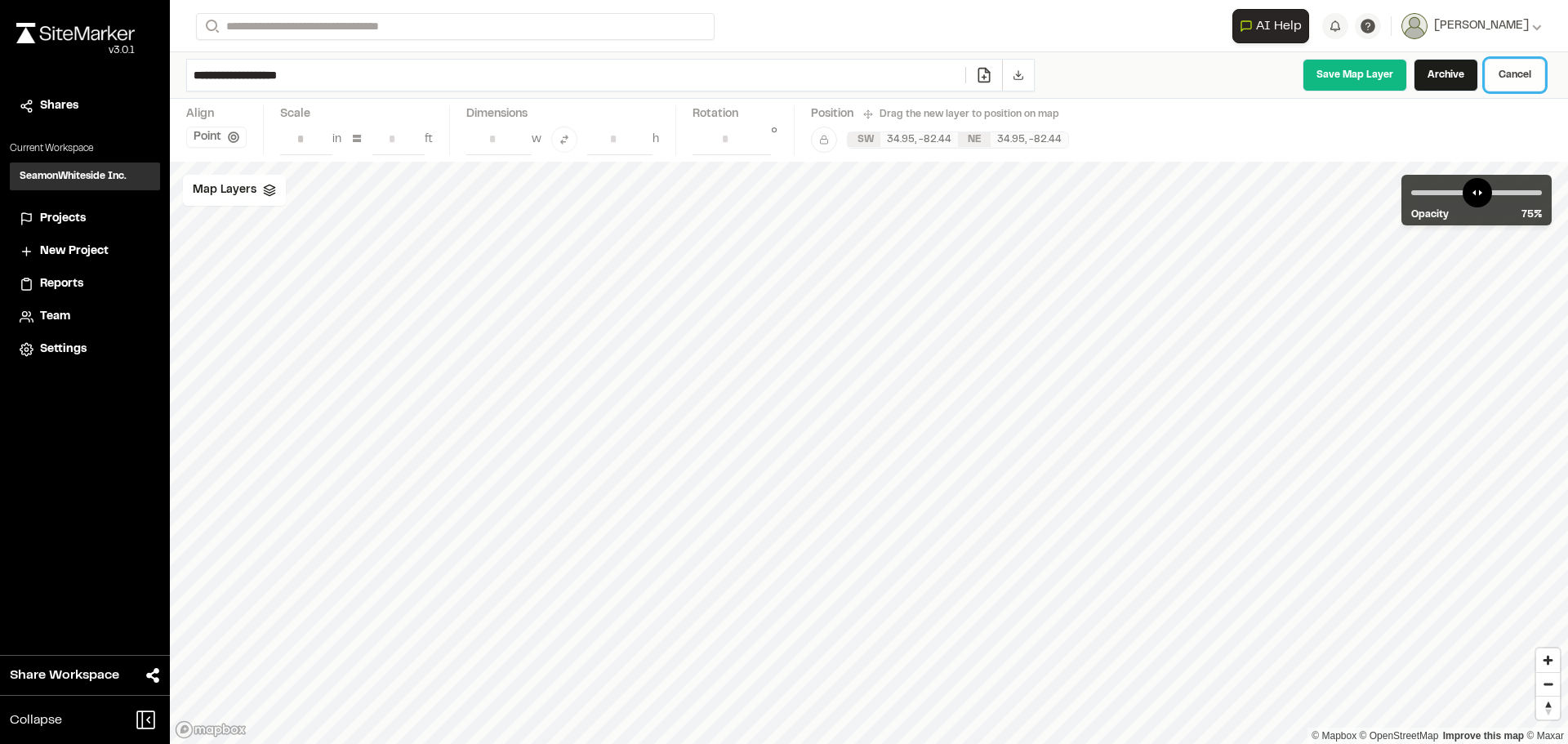
click at [1513, 79] on link "Cancel" at bounding box center [1514, 75] width 60 height 32
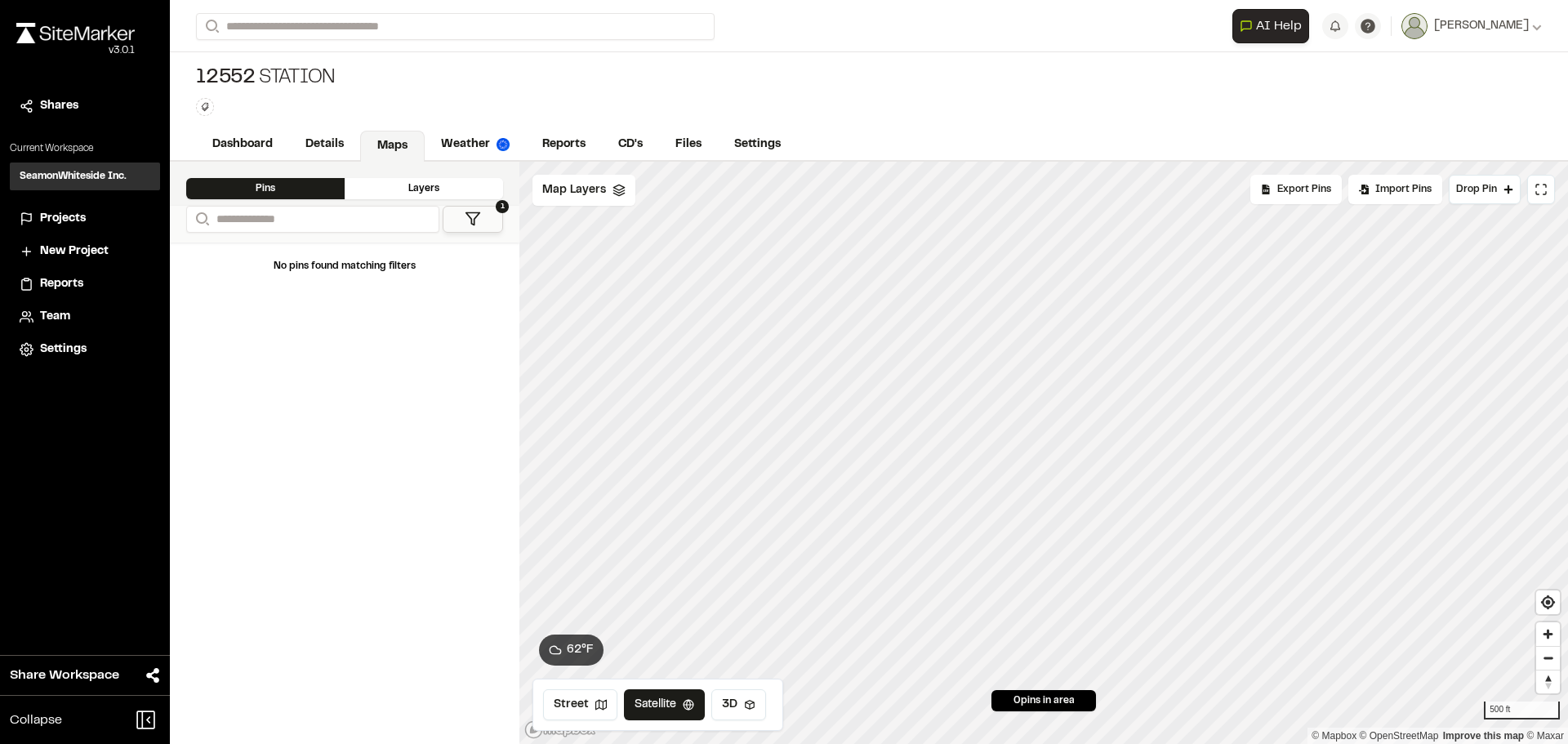
click at [461, 220] on button "1" at bounding box center [472, 218] width 60 height 27
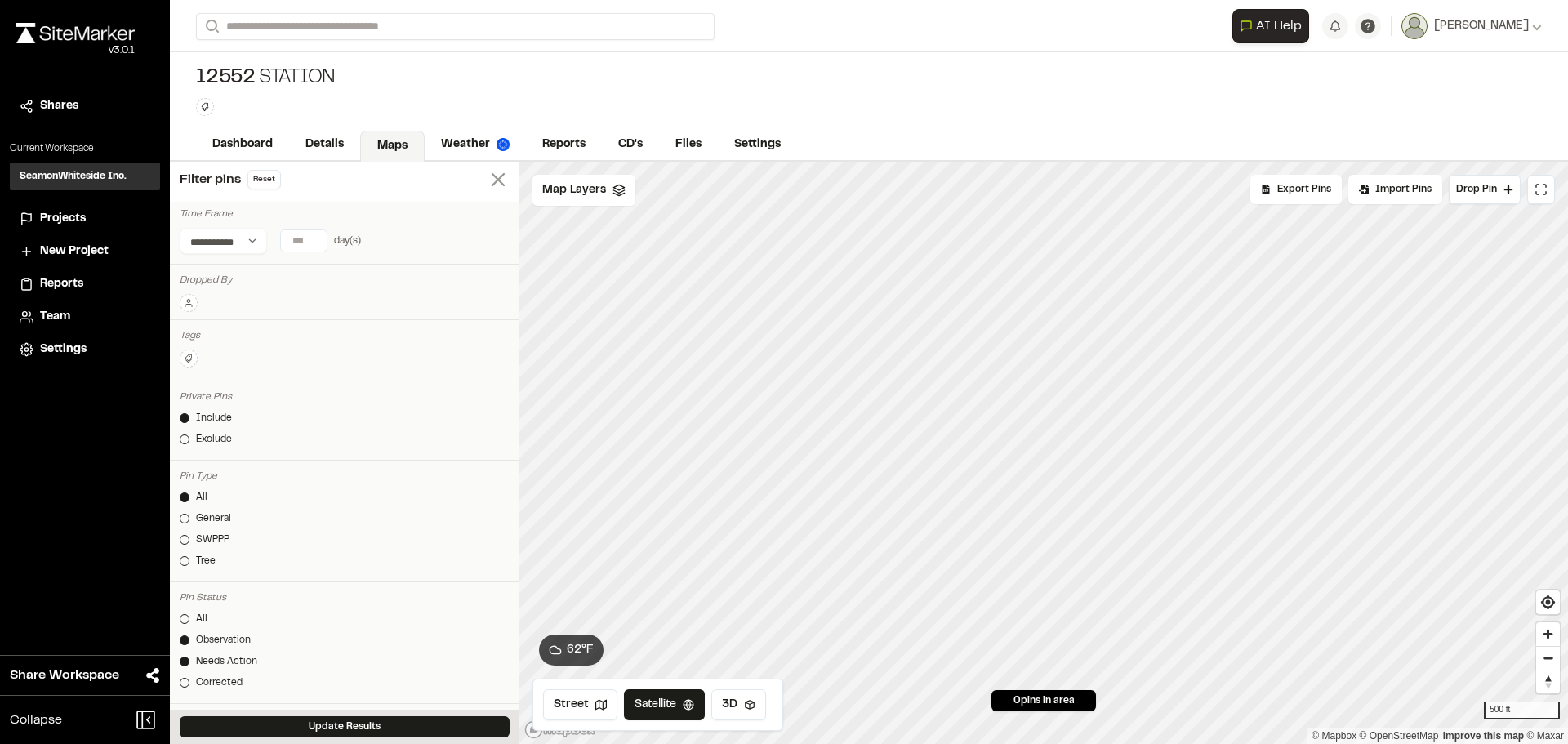
click at [486, 176] on icon at bounding box center [497, 179] width 23 height 23
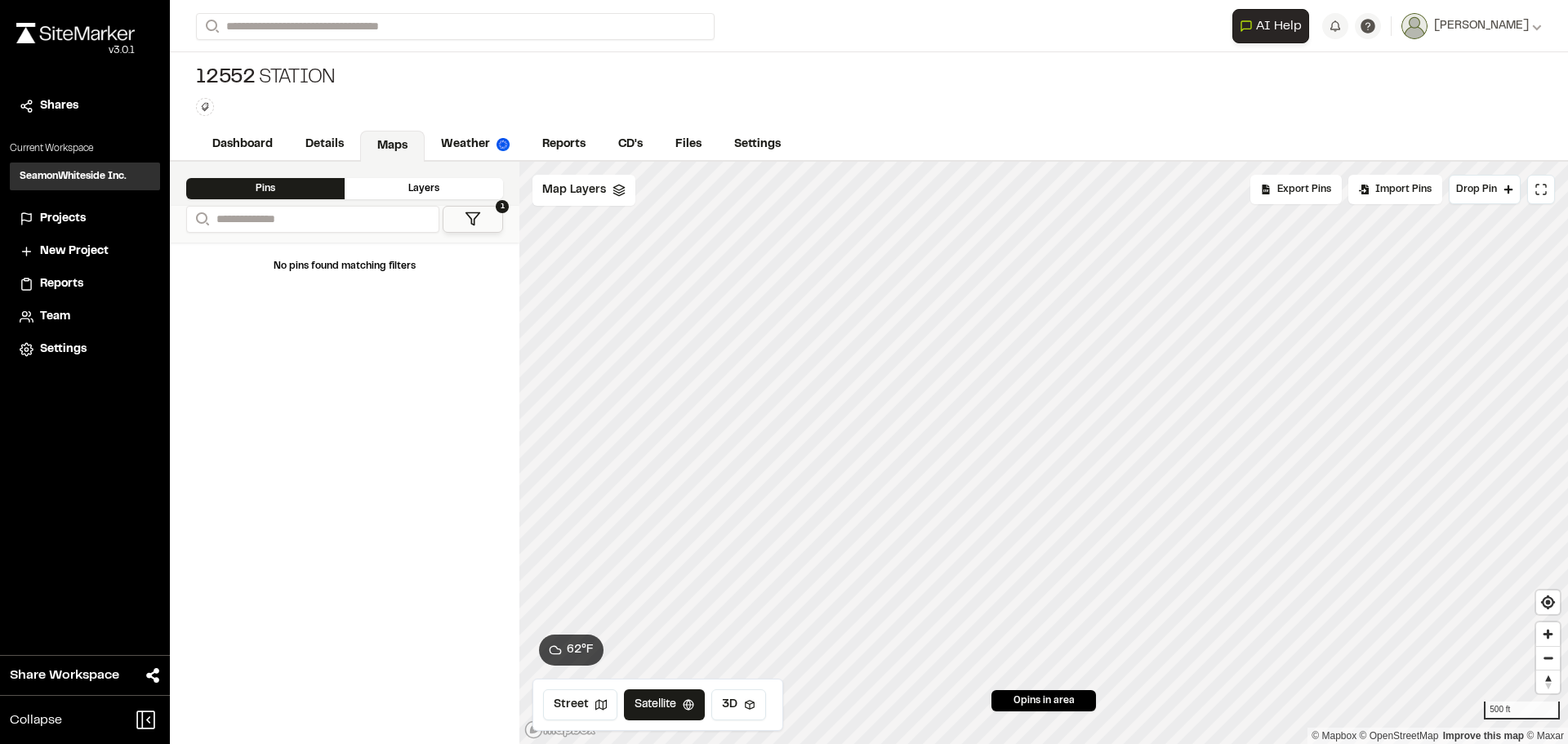
click at [434, 184] on div "Layers" at bounding box center [423, 189] width 158 height 22
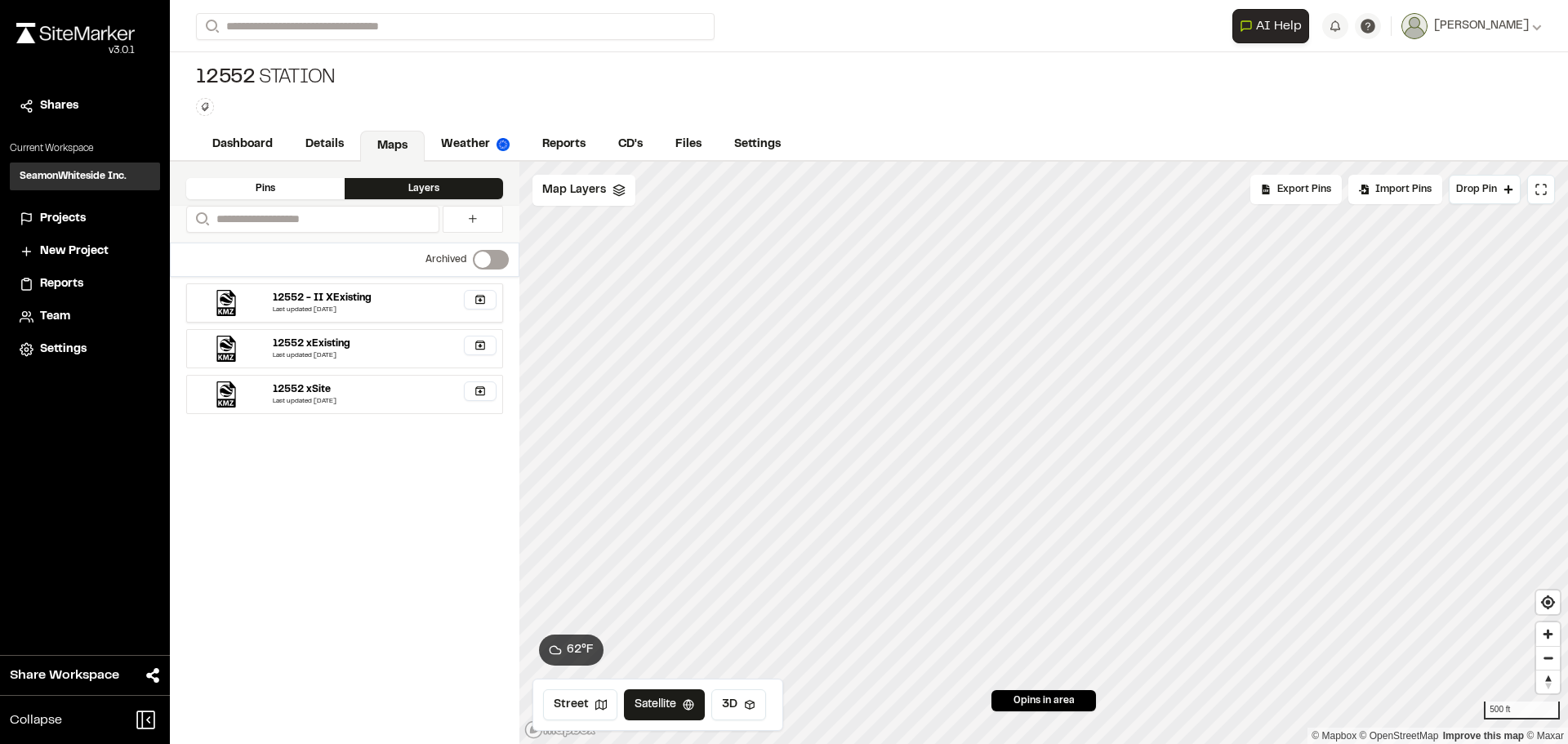
click at [350, 305] on div "Last updated [DATE]" at bounding box center [384, 310] width 223 height 10
